Goal: Find contact information: Find contact information

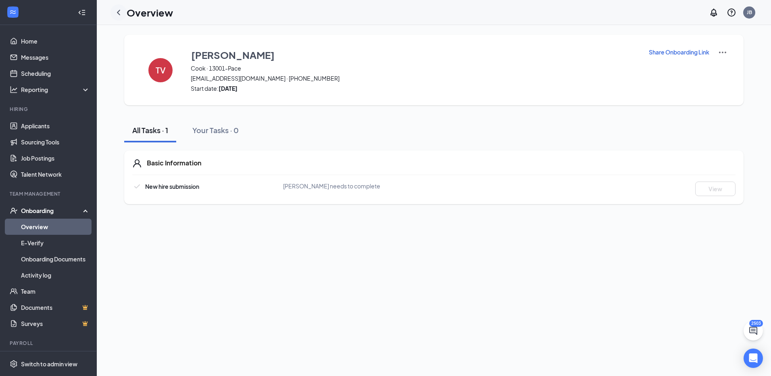
click at [119, 12] on icon "ChevronLeft" at bounding box center [119, 13] width 10 height 10
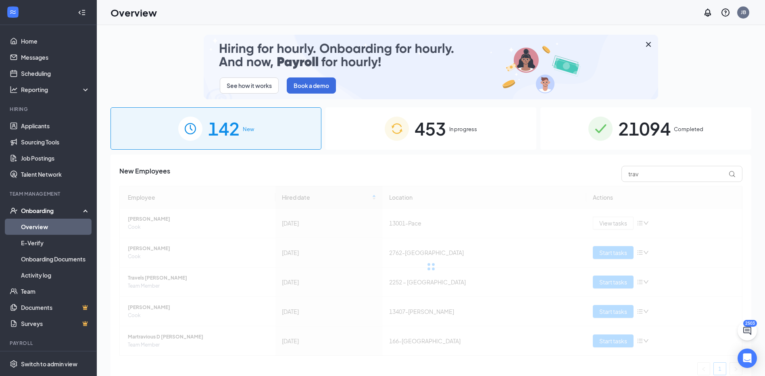
click at [552, 141] on div "21094 Completed" at bounding box center [645, 128] width 211 height 42
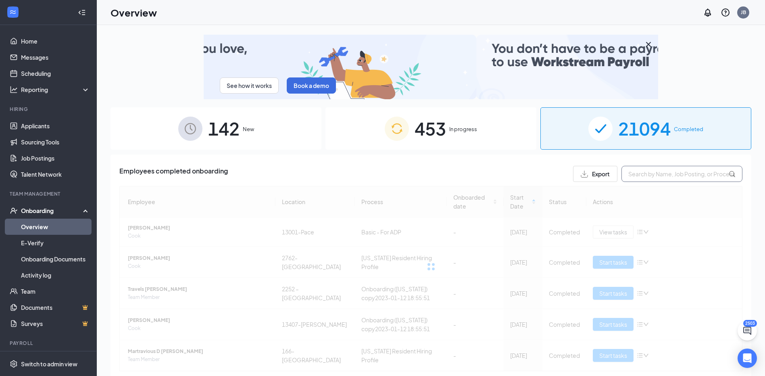
click at [658, 175] on input "text" at bounding box center [681, 174] width 121 height 16
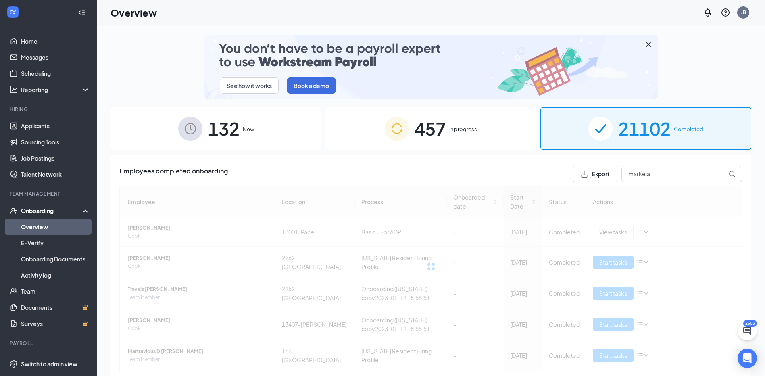
click at [480, 165] on div "Employees completed onboarding Export markeia Employee Location Process Onboard…" at bounding box center [430, 286] width 640 height 264
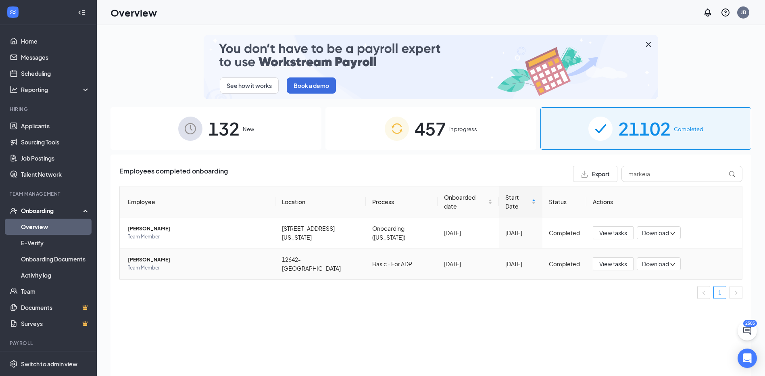
click at [135, 256] on span "[PERSON_NAME]" at bounding box center [198, 260] width 141 height 8
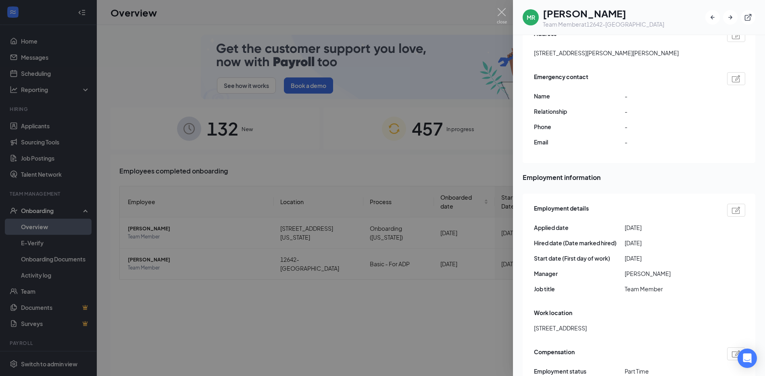
scroll to position [202, 0]
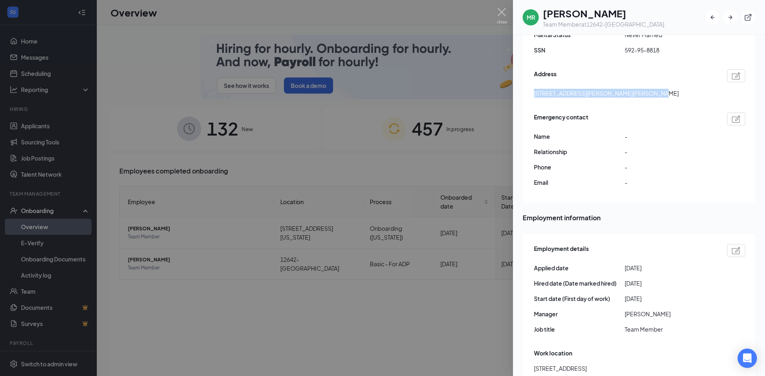
drag, startPoint x: 643, startPoint y: 85, endPoint x: 534, endPoint y: 83, distance: 108.4
click at [534, 89] on div "[STREET_ADDRESS][PERSON_NAME][PERSON_NAME]" at bounding box center [639, 93] width 211 height 9
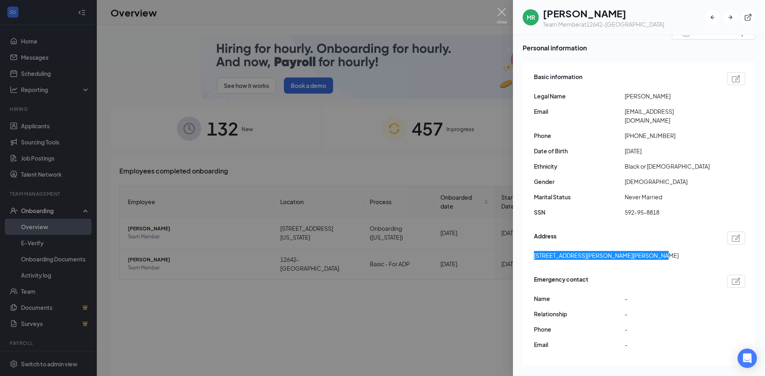
scroll to position [0, 0]
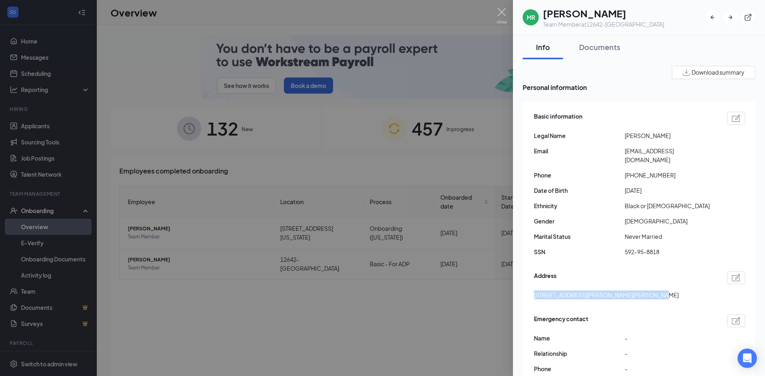
drag, startPoint x: 657, startPoint y: 150, endPoint x: 615, endPoint y: 150, distance: 42.7
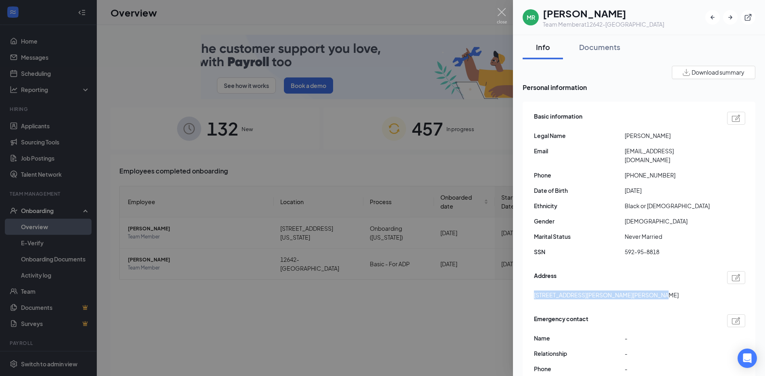
click at [615, 150] on div "Email [EMAIL_ADDRESS][DOMAIN_NAME]" at bounding box center [639, 155] width 211 height 18
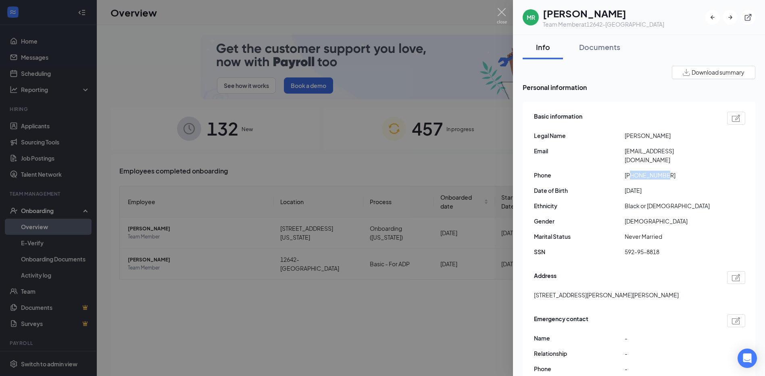
drag, startPoint x: 674, startPoint y: 165, endPoint x: 632, endPoint y: 166, distance: 41.1
click at [632, 170] on span "[PHONE_NUMBER]" at bounding box center [669, 174] width 91 height 9
drag, startPoint x: 713, startPoint y: 149, endPoint x: 624, endPoint y: 150, distance: 89.1
click at [624, 150] on div "Email [EMAIL_ADDRESS][DOMAIN_NAME]" at bounding box center [639, 155] width 211 height 18
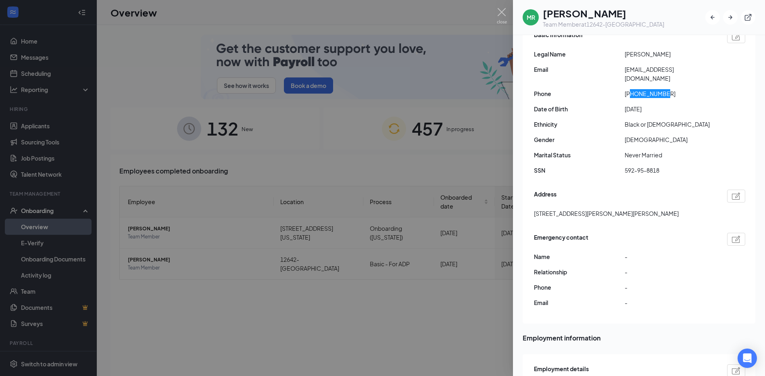
scroll to position [81, 0]
click at [667, 90] on span "[PHONE_NUMBER]" at bounding box center [669, 94] width 91 height 9
drag, startPoint x: 669, startPoint y: 85, endPoint x: 632, endPoint y: 85, distance: 37.5
click at [632, 90] on span "[PHONE_NUMBER]" at bounding box center [669, 94] width 91 height 9
copy span "8504054418"
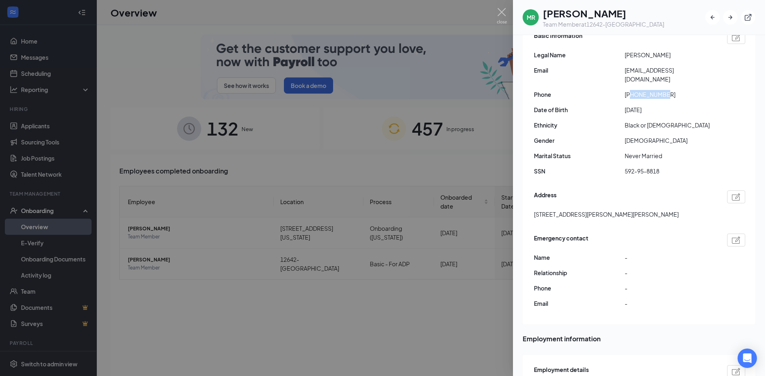
drag, startPoint x: 714, startPoint y: 72, endPoint x: 624, endPoint y: 77, distance: 90.0
click at [624, 77] on div "Basic information Legal Name [PERSON_NAME] Email [EMAIL_ADDRESS][DOMAIN_NAME] P…" at bounding box center [639, 105] width 211 height 153
copy span "[EMAIL_ADDRESS][DOMAIN_NAME]"
click at [502, 13] on img at bounding box center [502, 16] width 10 height 16
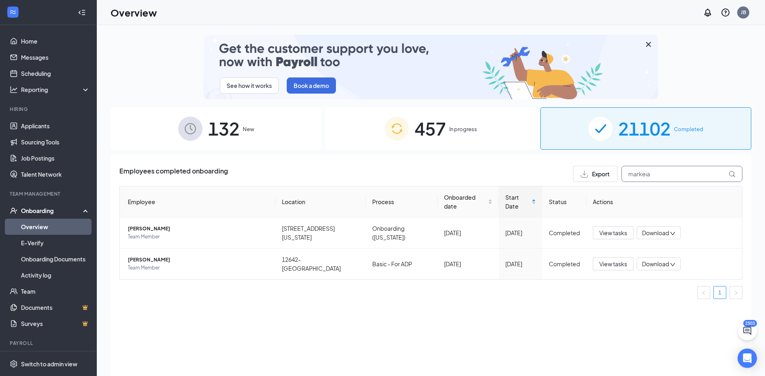
click at [657, 172] on input "markeia" at bounding box center [681, 174] width 121 height 16
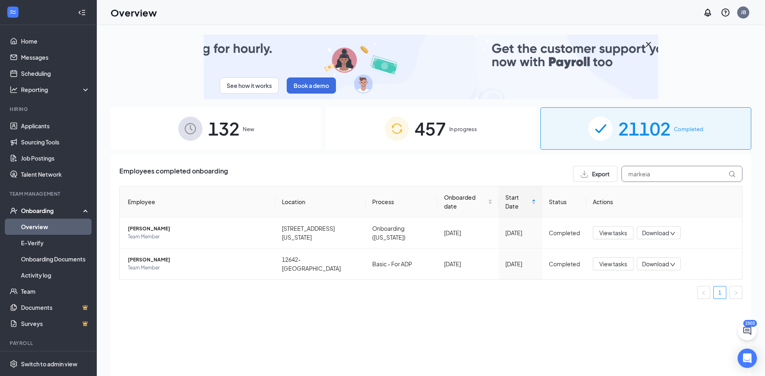
click at [708, 172] on input "markeia" at bounding box center [681, 174] width 121 height 16
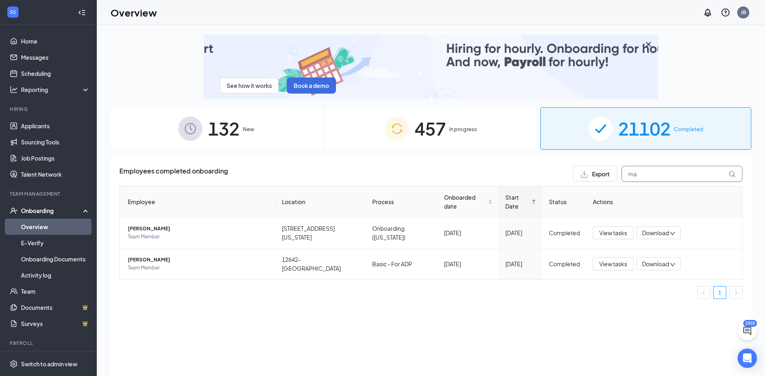
type input "m"
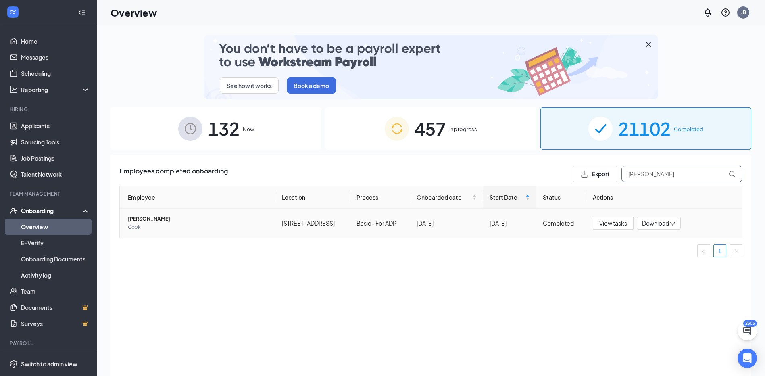
type input "[PERSON_NAME]"
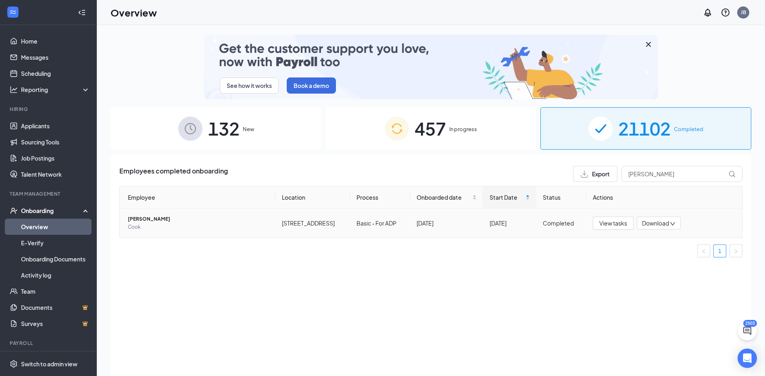
click at [163, 222] on span "[PERSON_NAME]" at bounding box center [198, 219] width 141 height 8
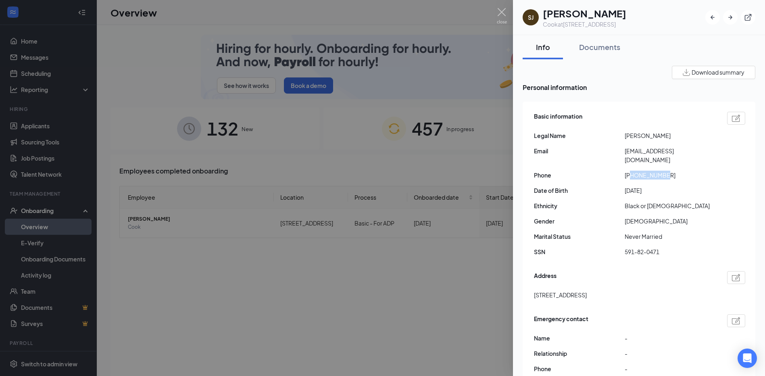
drag, startPoint x: 679, startPoint y: 177, endPoint x: 632, endPoint y: 179, distance: 46.8
click at [632, 179] on span "[PHONE_NUMBER]" at bounding box center [669, 174] width 91 height 9
copy span "3216660340"
drag, startPoint x: 626, startPoint y: 153, endPoint x: 624, endPoint y: 148, distance: 5.6
click at [624, 148] on div "Email [EMAIL_ADDRESS][DOMAIN_NAME]" at bounding box center [639, 155] width 211 height 18
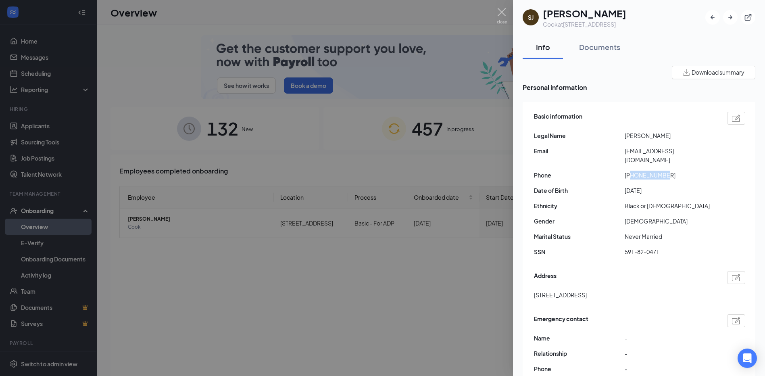
copy div "[EMAIL_ADDRESS][DOMAIN_NAME]"
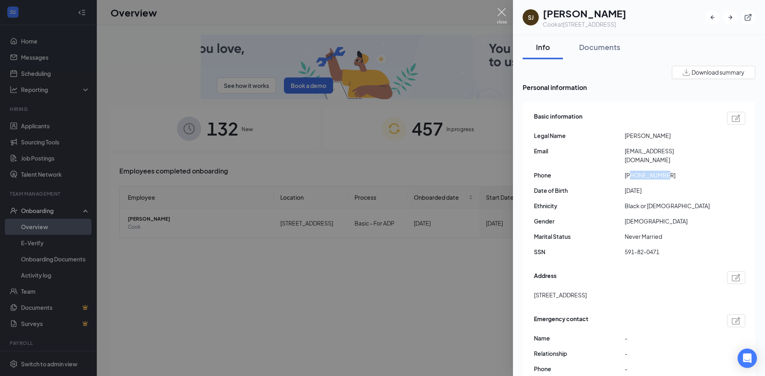
drag, startPoint x: 501, startPoint y: 13, endPoint x: 687, endPoint y: 6, distance: 185.5
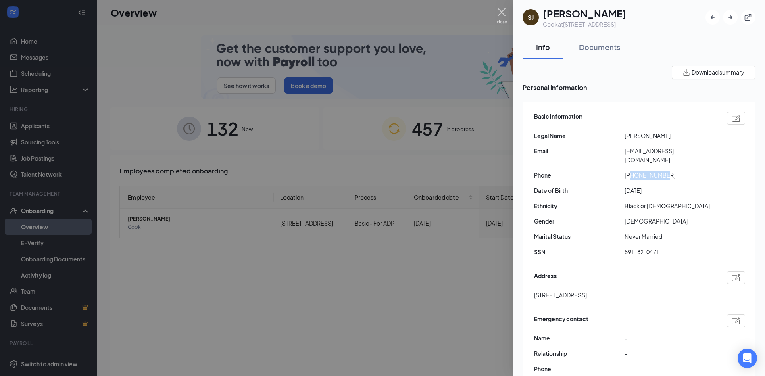
click at [501, 13] on img at bounding box center [502, 16] width 10 height 16
